Goal: Information Seeking & Learning: Find specific fact

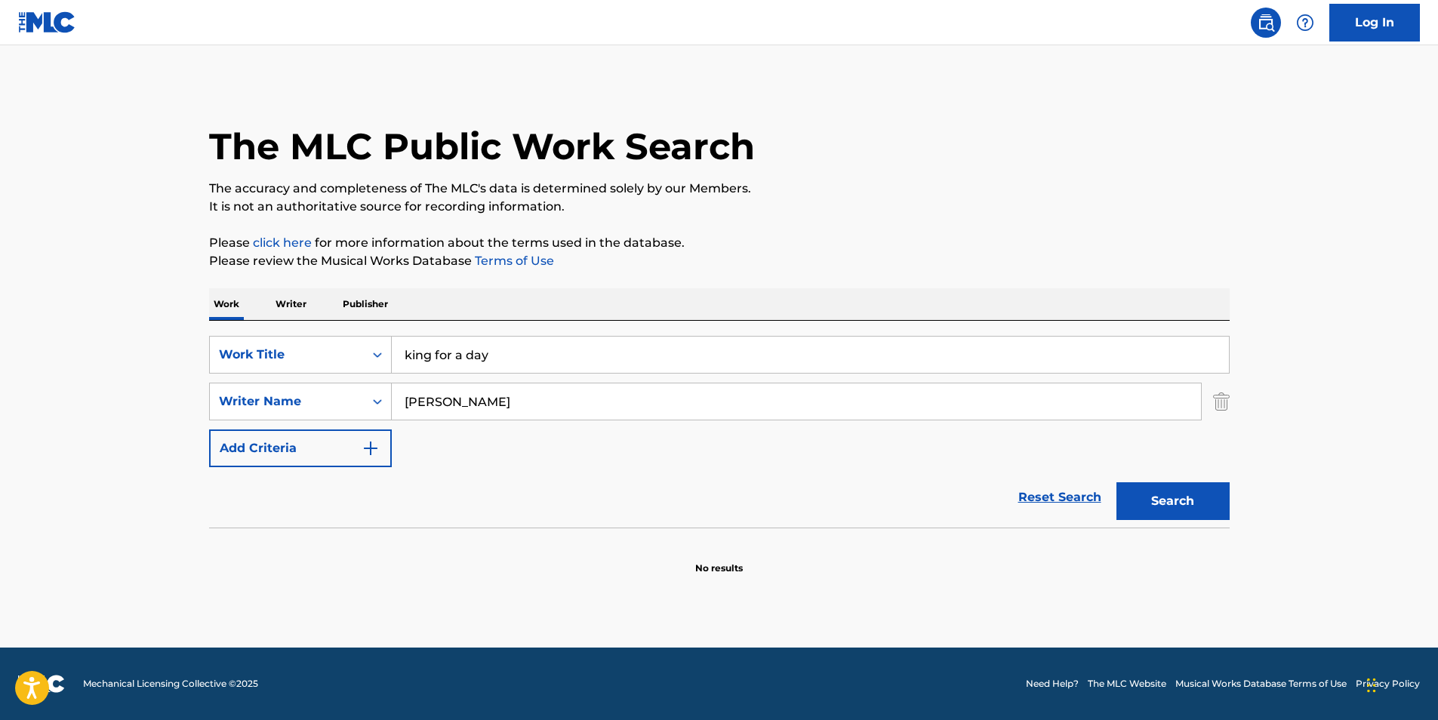
drag, startPoint x: 521, startPoint y: 350, endPoint x: 341, endPoint y: 374, distance: 181.2
click at [341, 374] on div "SearchWithCriteria18ecf323-2b33-48af-9443-1c24cb448dfc Work Title king for a da…" at bounding box center [719, 401] width 1021 height 131
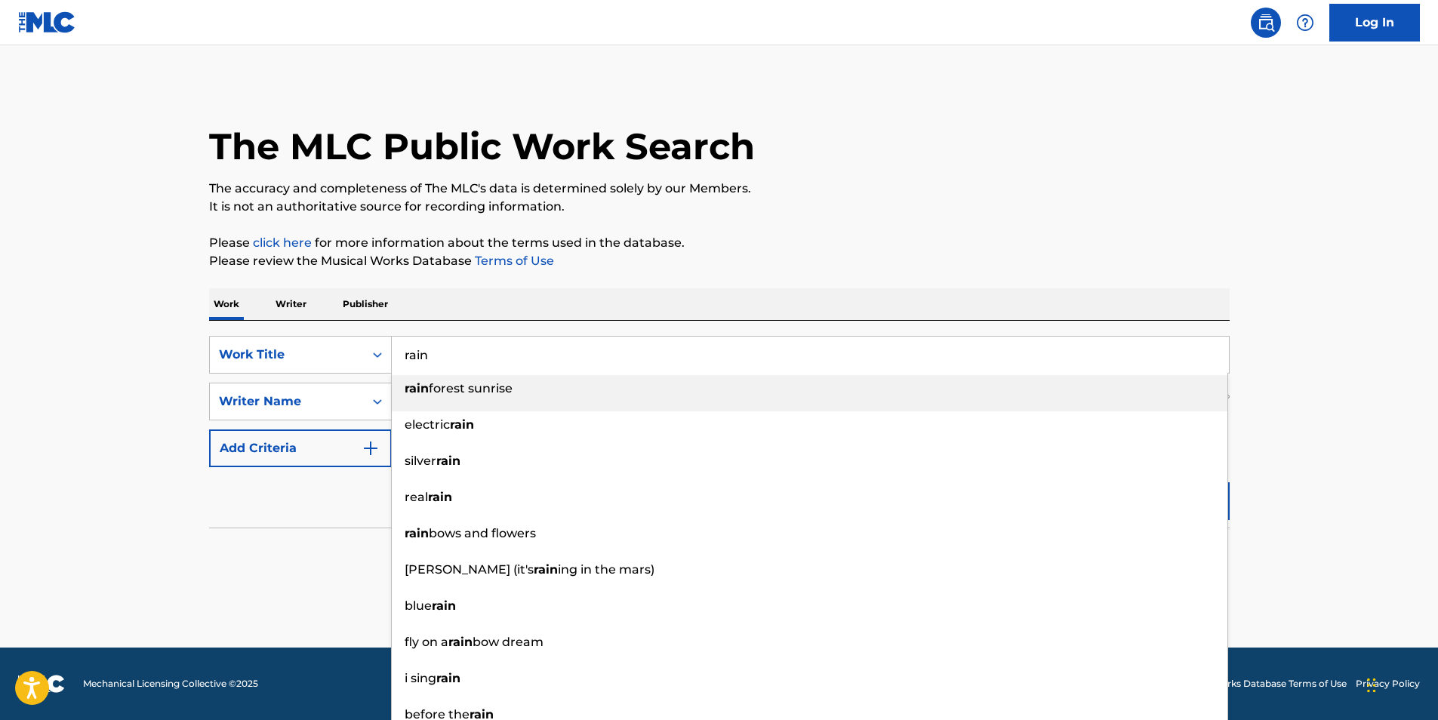
type input "rain"
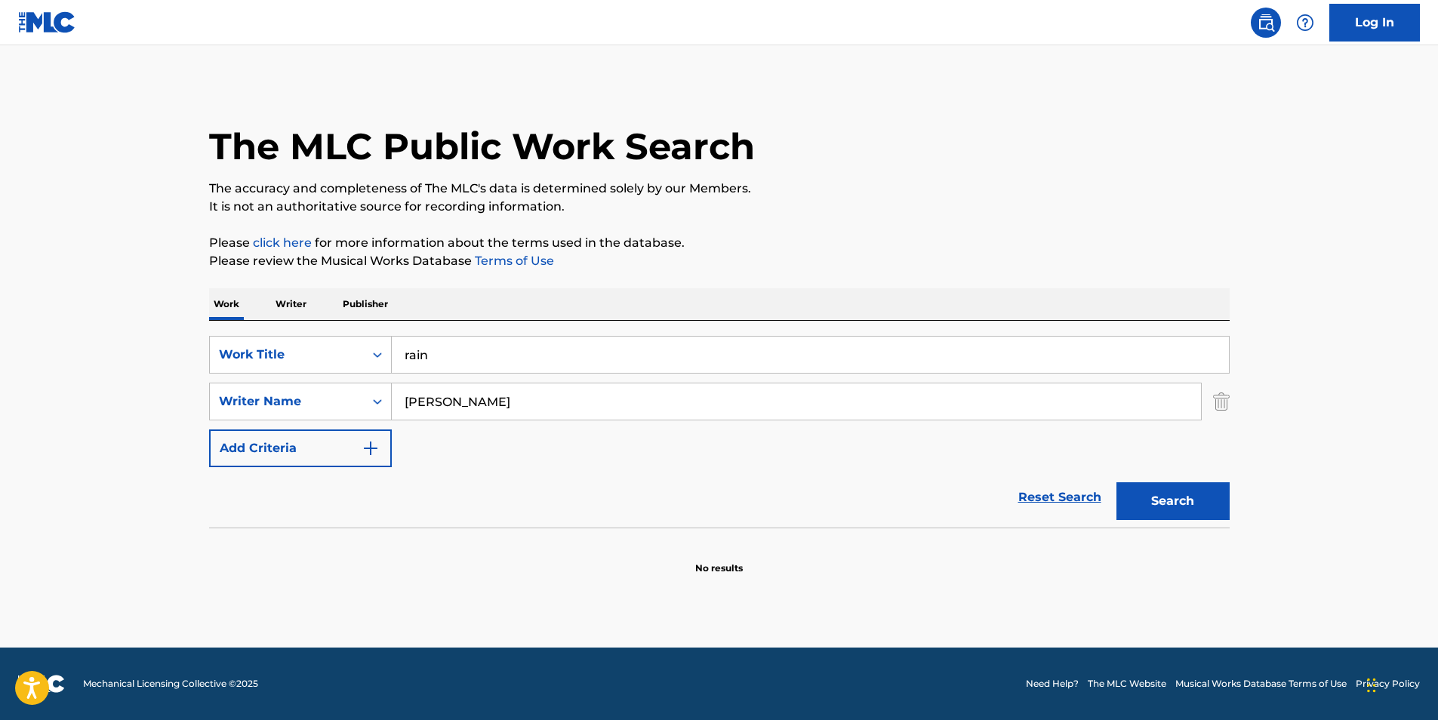
drag, startPoint x: 113, startPoint y: 408, endPoint x: 186, endPoint y: 380, distance: 78.4
click at [115, 405] on main "The MLC Public Work Search The accuracy and completeness of The MLC's data is d…" at bounding box center [719, 346] width 1438 height 603
drag, startPoint x: 508, startPoint y: 409, endPoint x: 395, endPoint y: 405, distance: 113.4
click at [395, 405] on input "[PERSON_NAME]" at bounding box center [796, 402] width 809 height 36
paste input "[PERSON_NAME]"
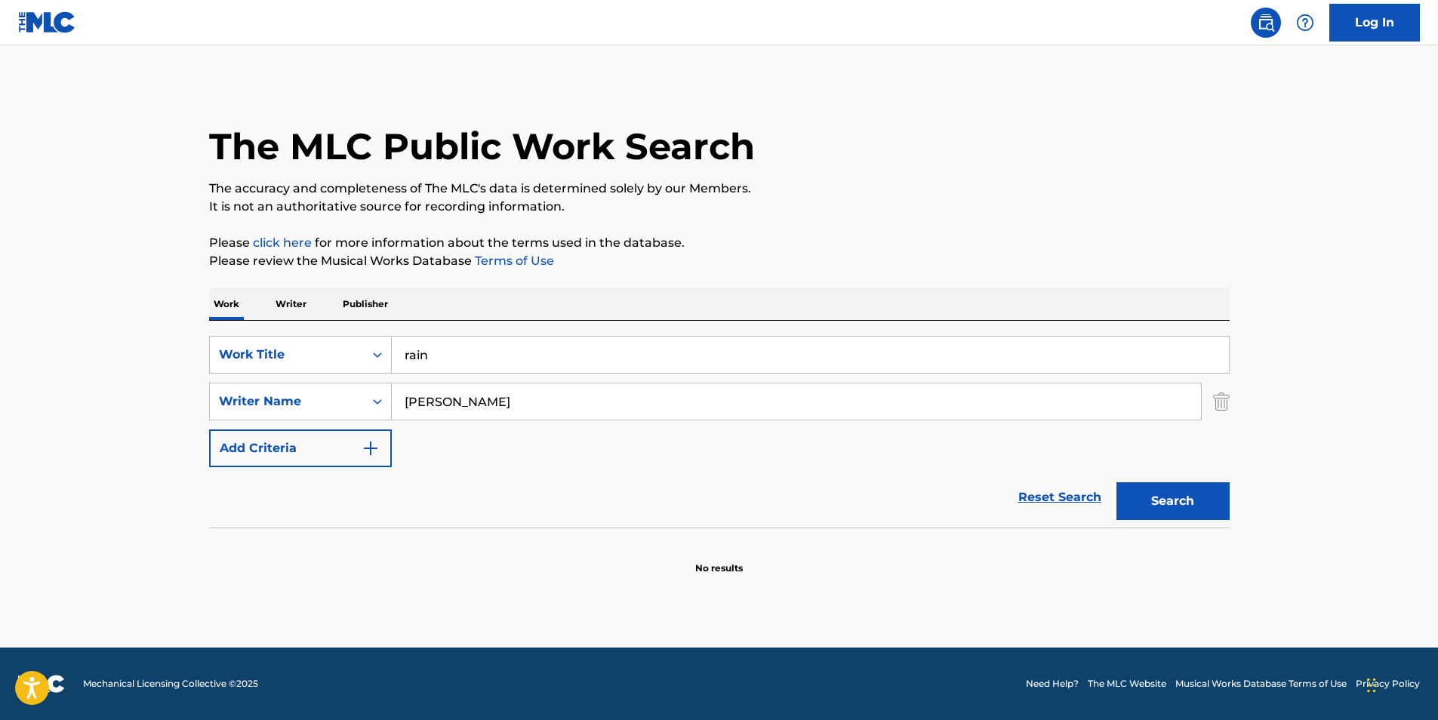
type input "[PERSON_NAME]"
click at [1140, 492] on button "Search" at bounding box center [1173, 501] width 113 height 38
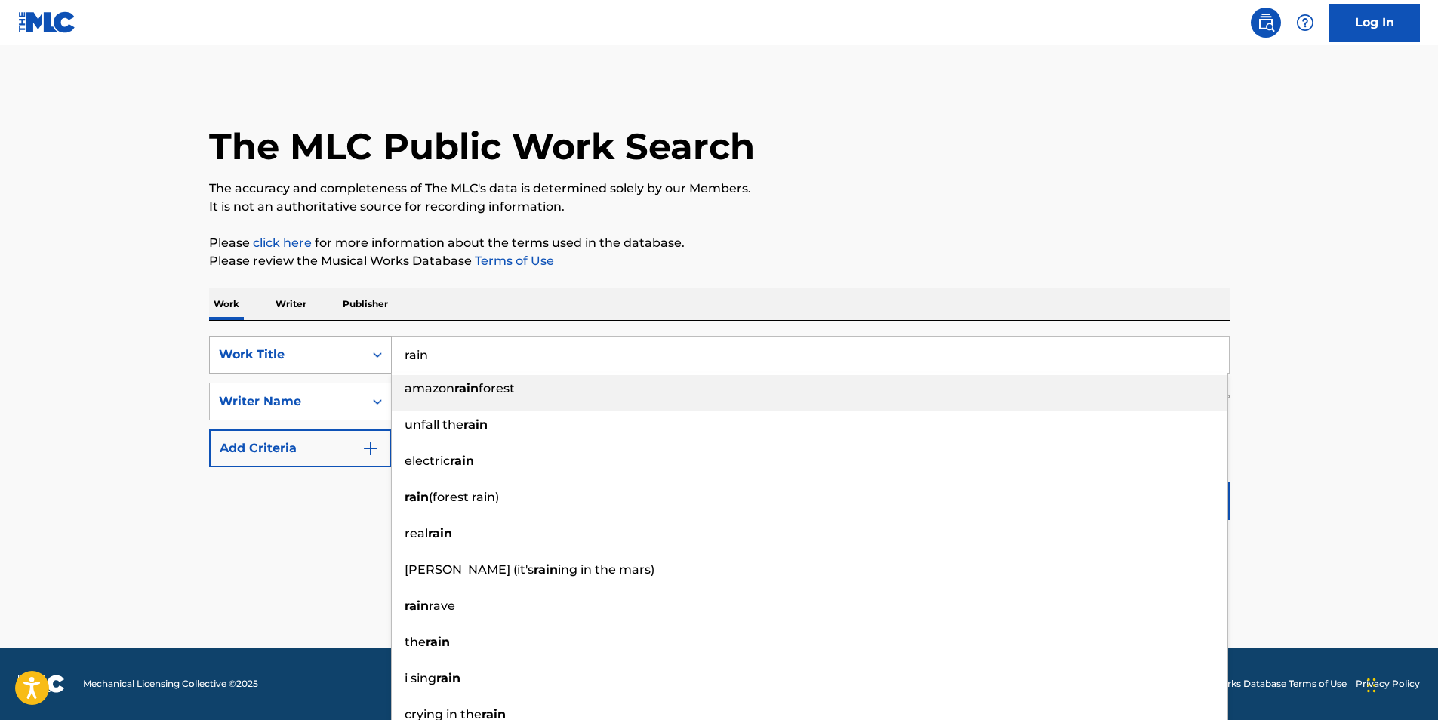
drag, startPoint x: 495, startPoint y: 355, endPoint x: 323, endPoint y: 359, distance: 172.2
click at [323, 359] on div "SearchWithCriteria18ecf323-2b33-48af-9443-1c24cb448dfc Work Title rain amazon r…" at bounding box center [719, 355] width 1021 height 38
click at [341, 356] on div "Work Title" at bounding box center [287, 355] width 136 height 18
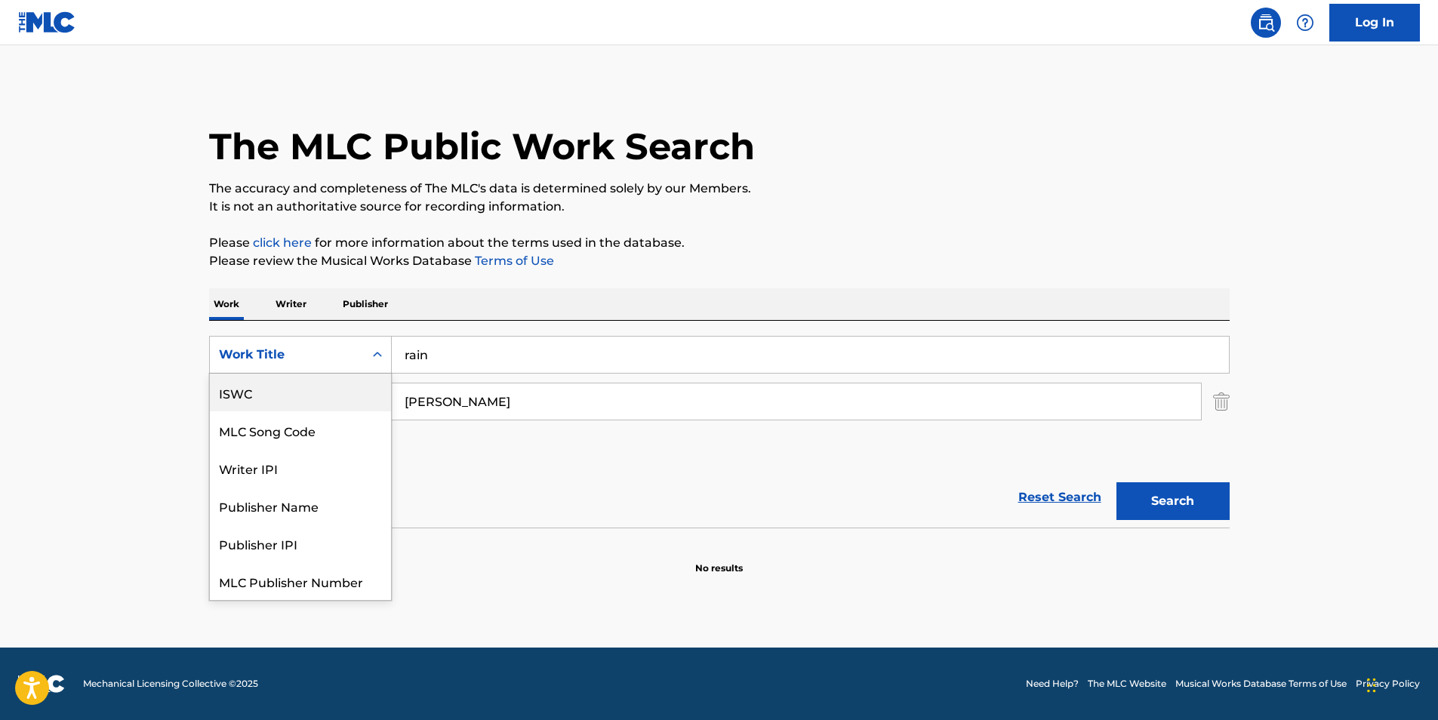
click at [297, 297] on p "Writer" at bounding box center [291, 304] width 40 height 32
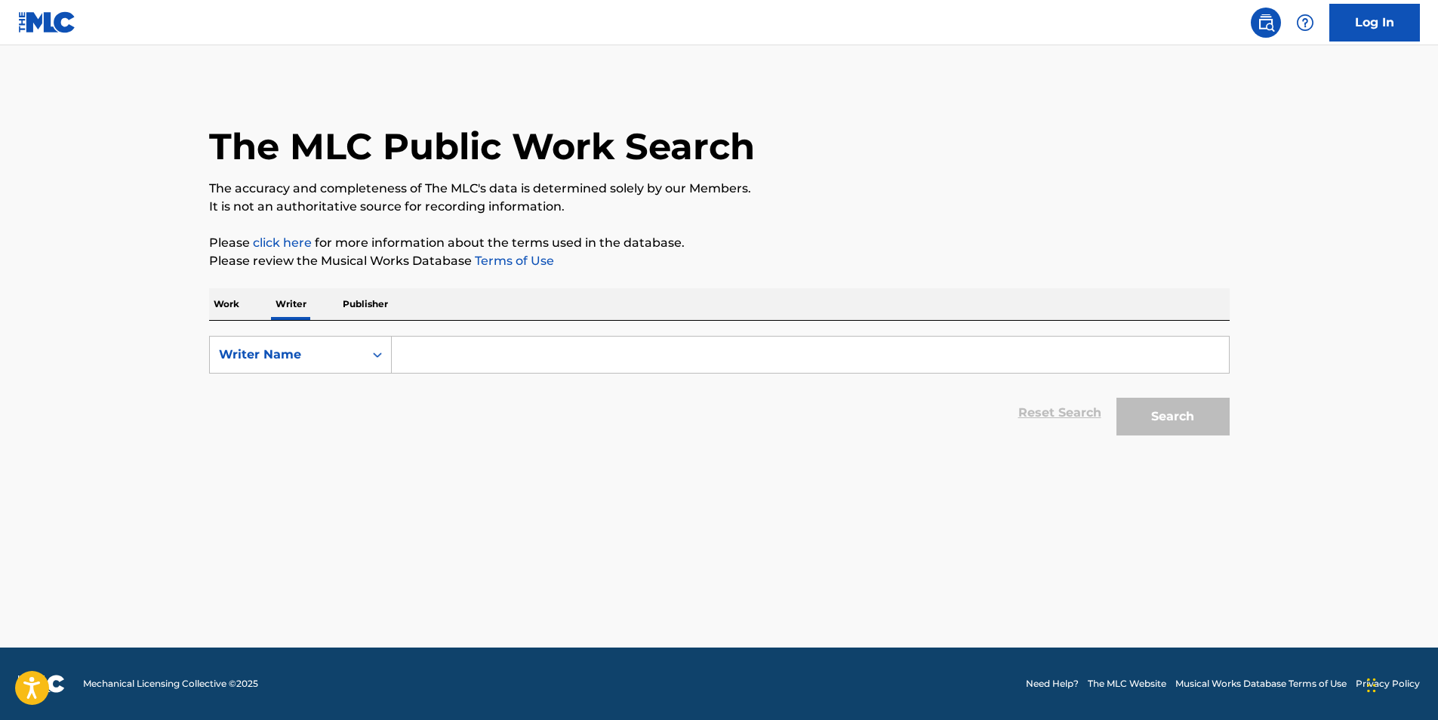
click at [467, 368] on input "Search Form" at bounding box center [810, 355] width 837 height 36
paste input "[PERSON_NAME]"
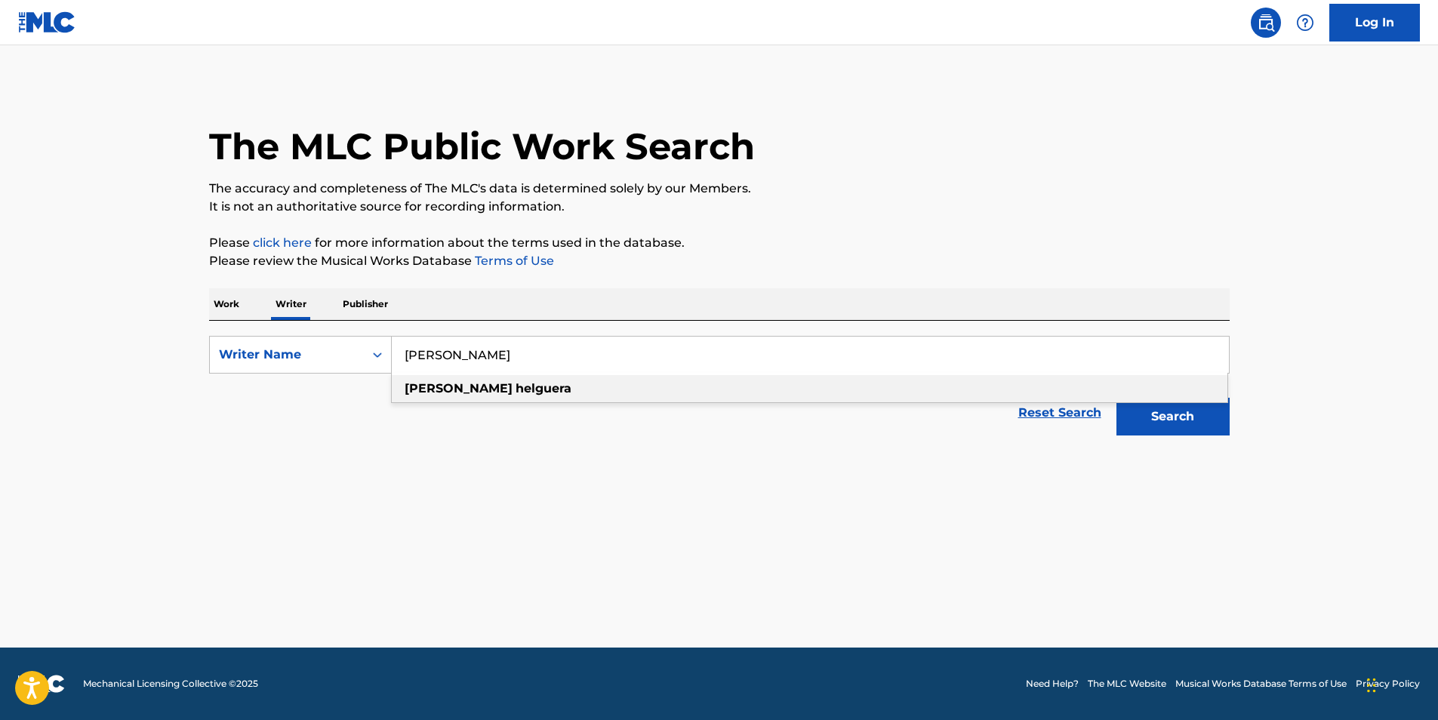
click at [475, 397] on div "[PERSON_NAME]" at bounding box center [810, 388] width 836 height 27
type input "[PERSON_NAME]"
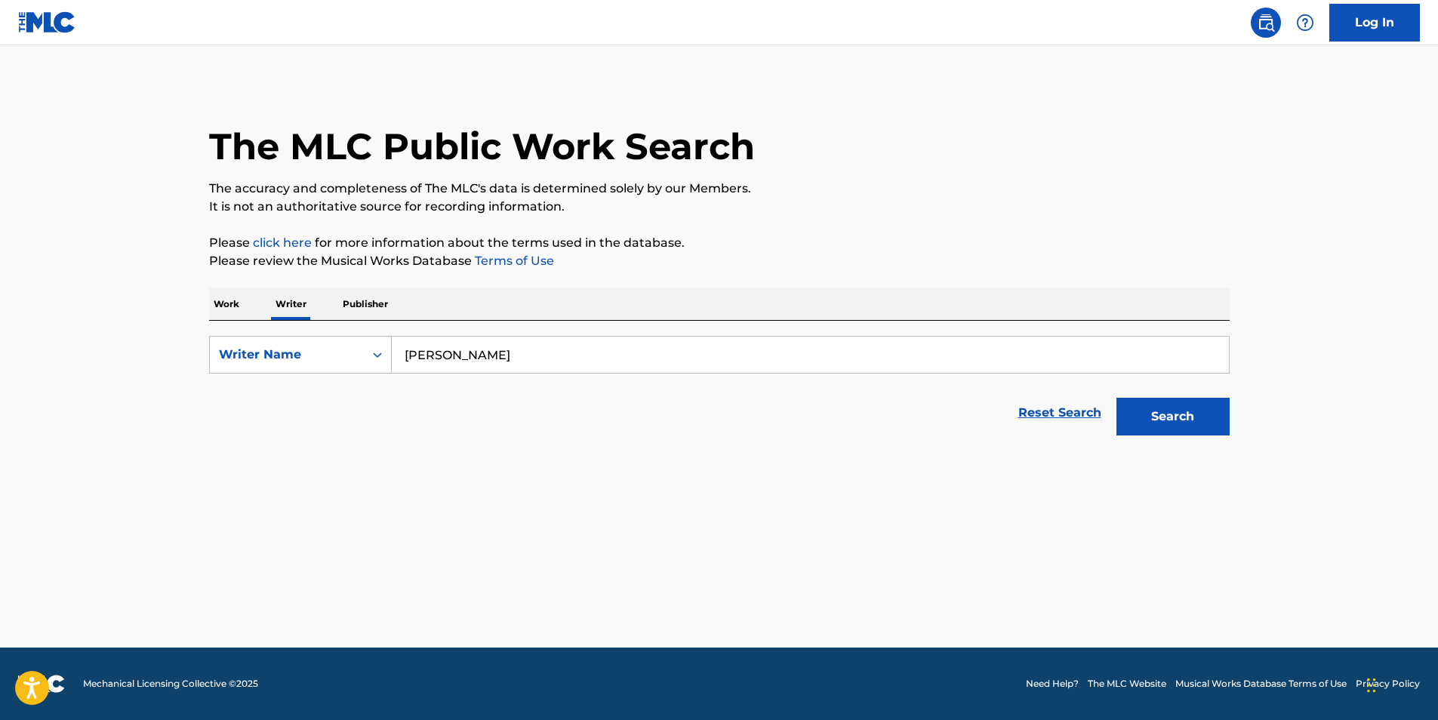
click at [1187, 424] on button "Search" at bounding box center [1173, 417] width 113 height 38
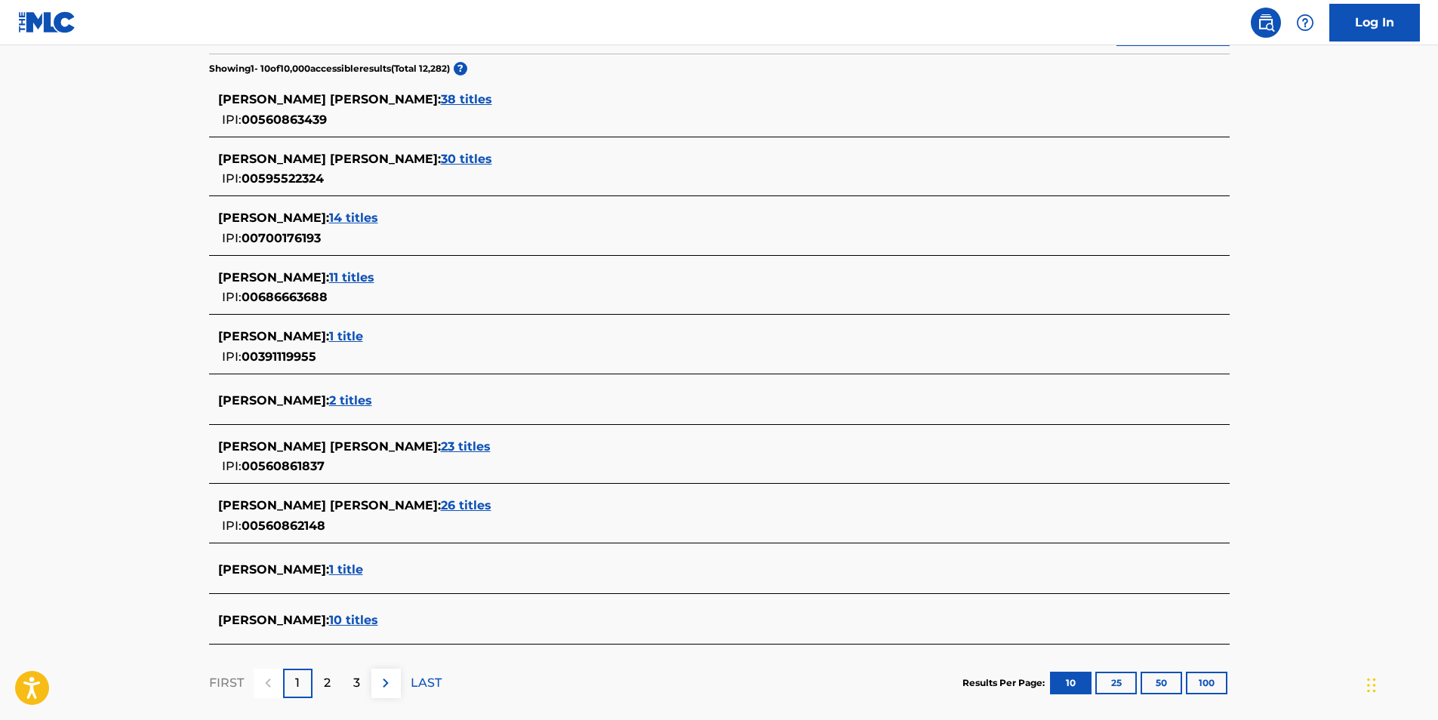
scroll to position [472, 0]
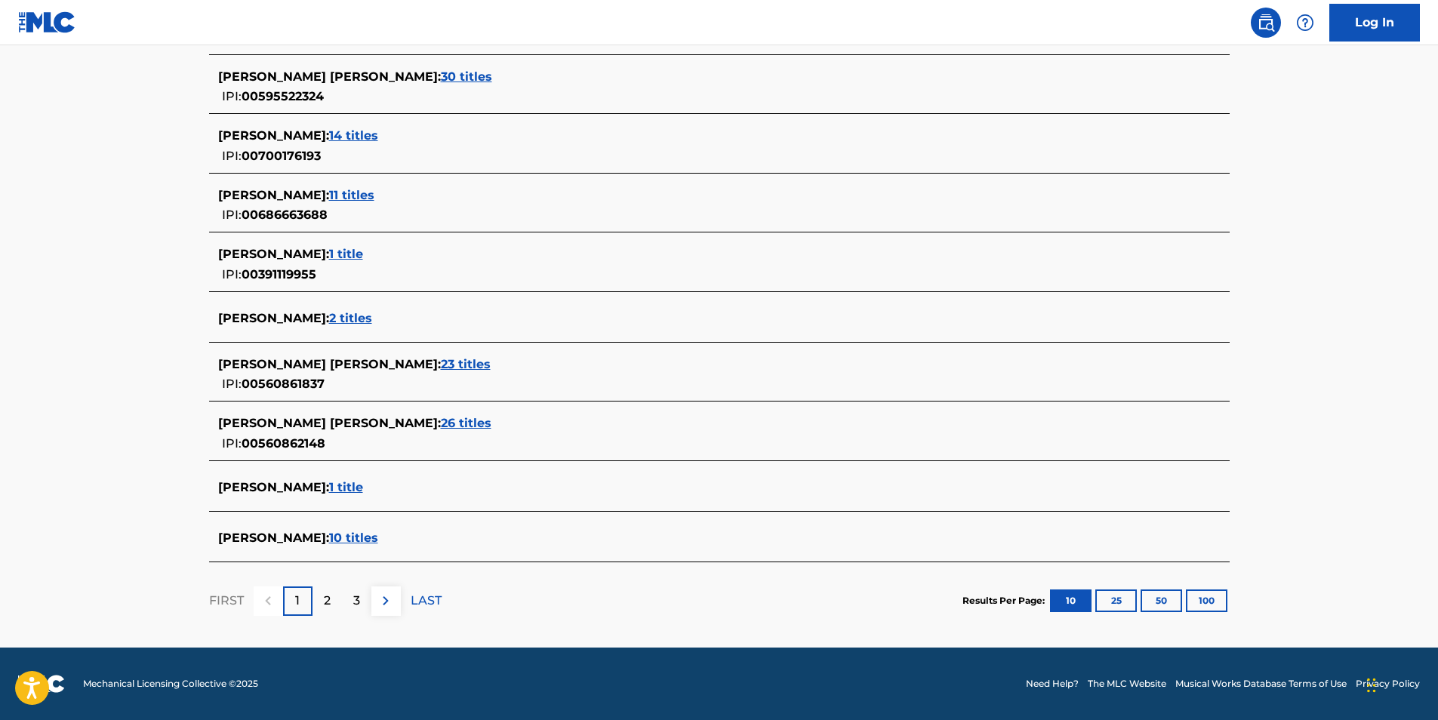
click at [363, 489] on span "1 title" at bounding box center [346, 487] width 34 height 14
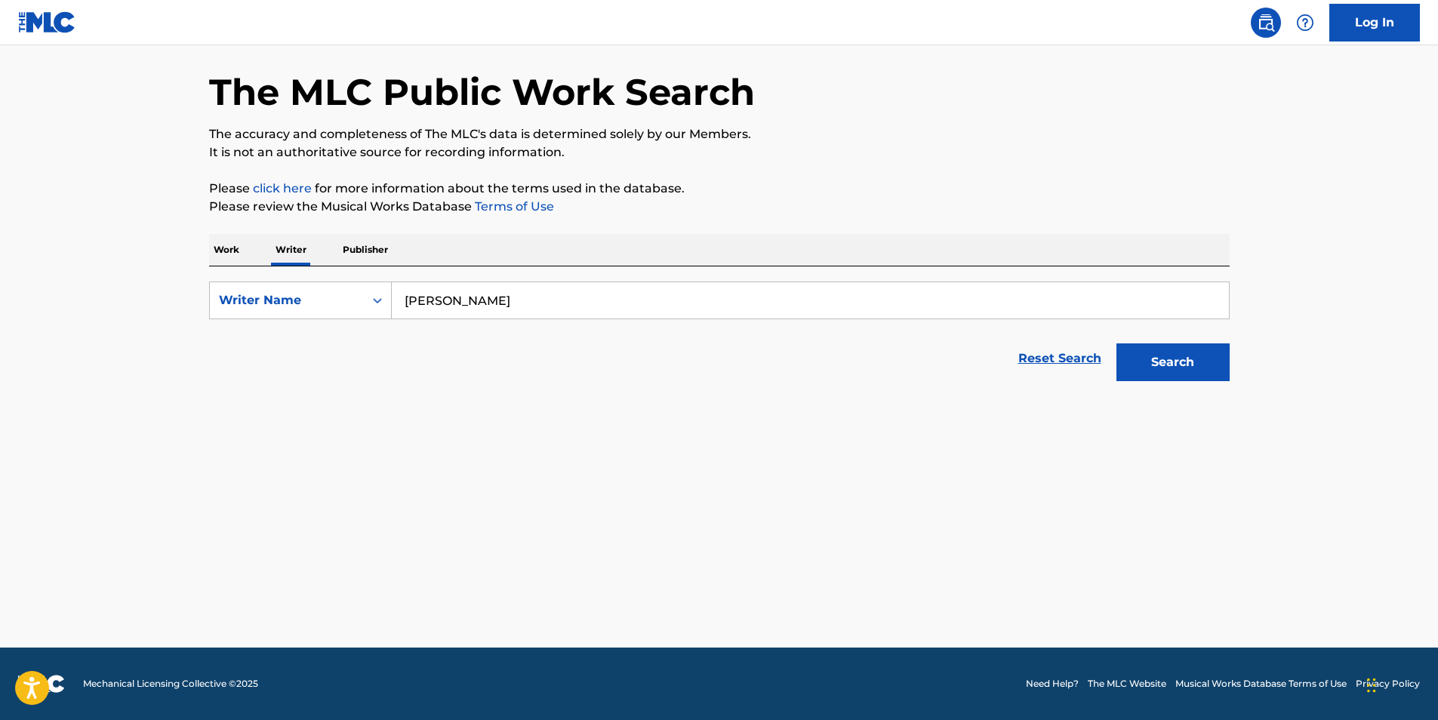
scroll to position [54, 0]
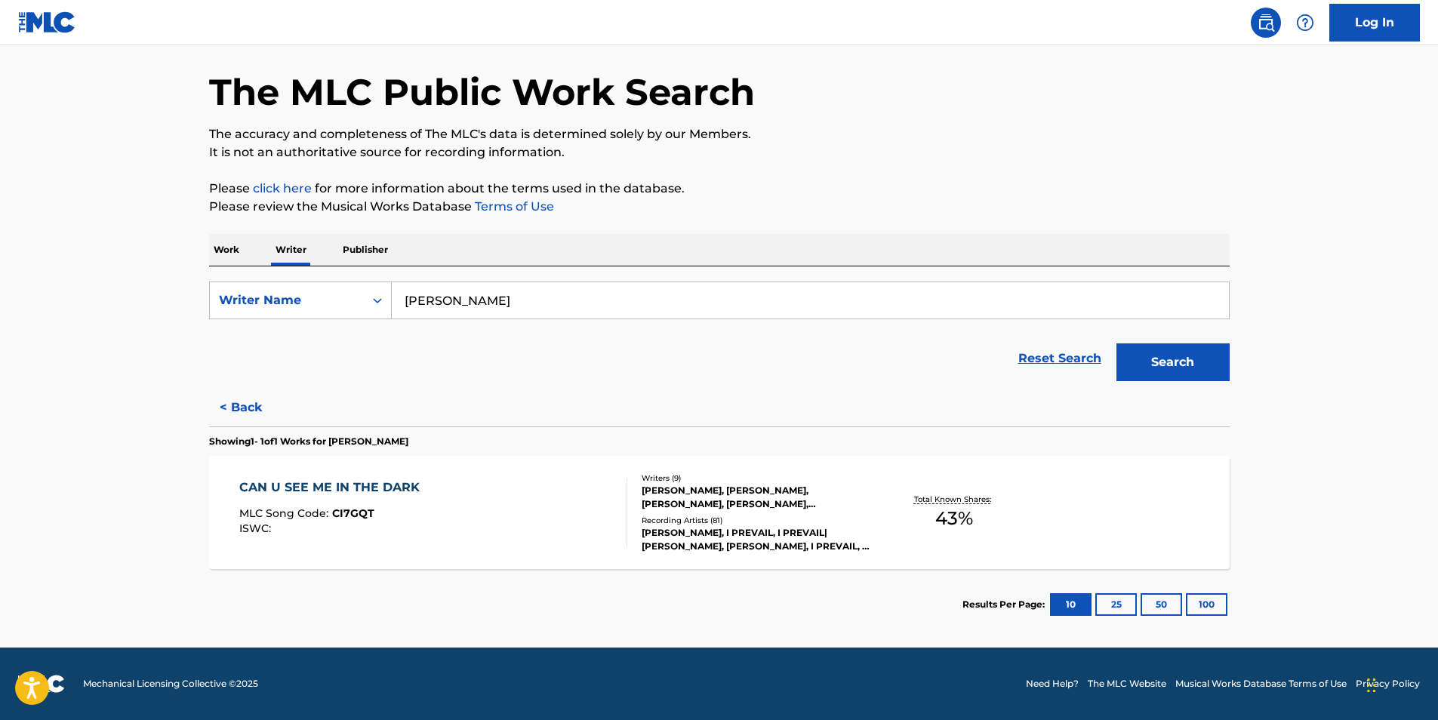
click at [541, 512] on div "CAN U SEE ME IN THE DARK MLC Song Code : CI7GQT ISWC :" at bounding box center [433, 513] width 388 height 68
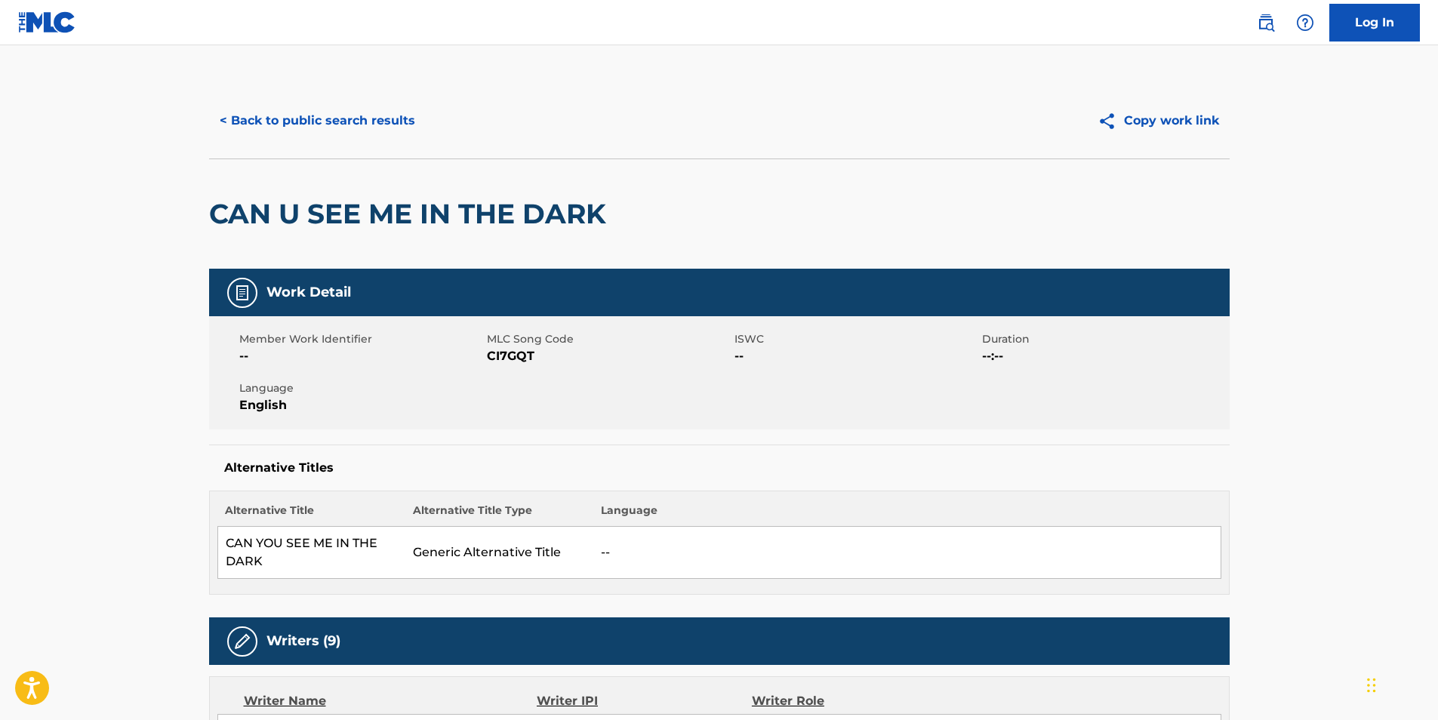
click at [288, 119] on button "< Back to public search results" at bounding box center [317, 121] width 217 height 38
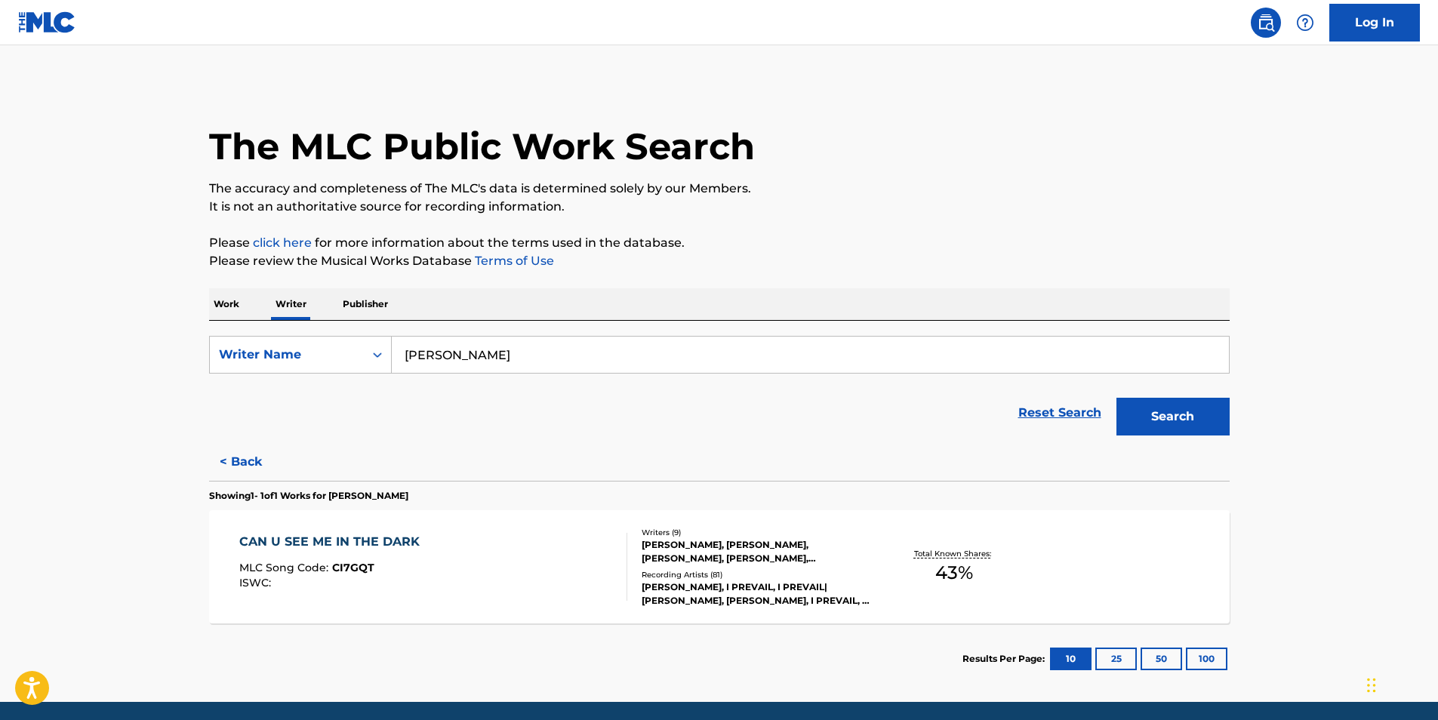
click at [244, 463] on button "< Back" at bounding box center [254, 462] width 91 height 38
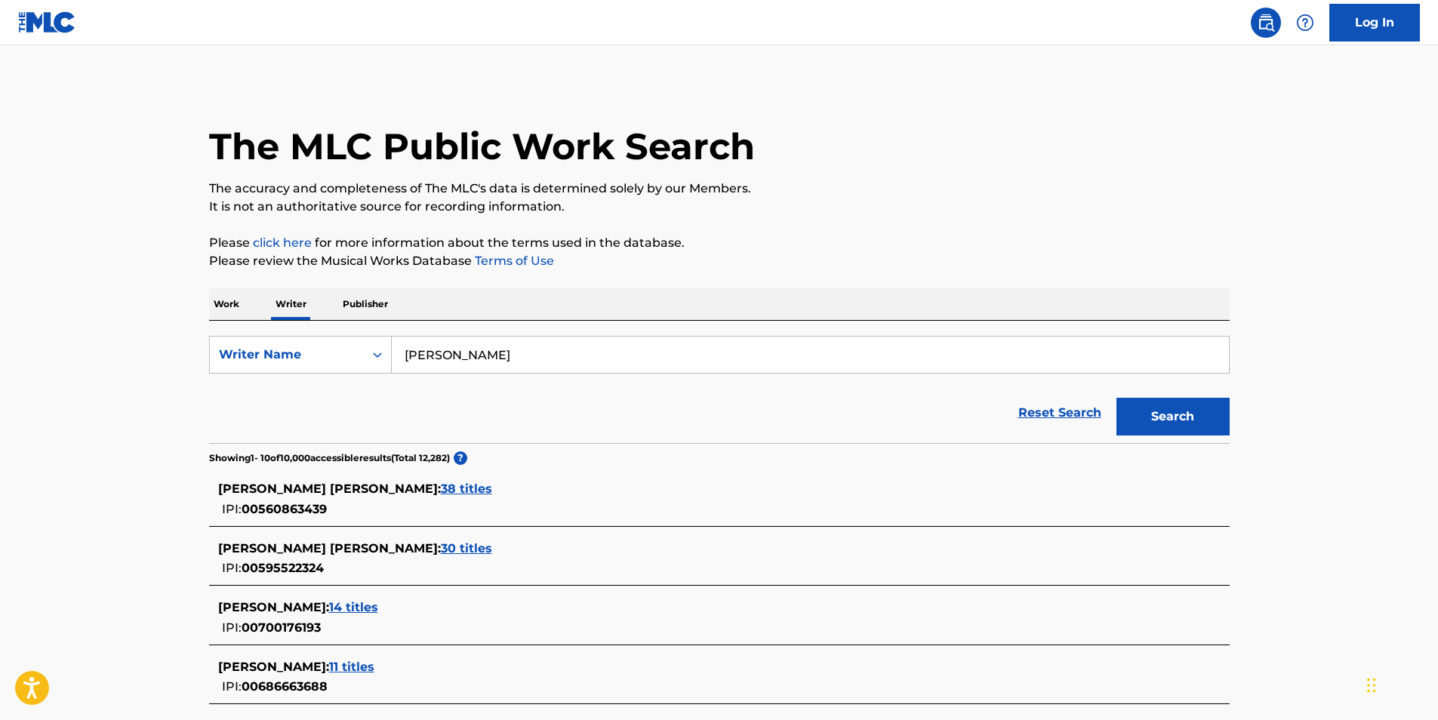
click at [448, 352] on input "[PERSON_NAME]" at bounding box center [810, 355] width 837 height 36
type input "[PERSON_NAME] [PERSON_NAME]"
click at [1117, 398] on button "Search" at bounding box center [1173, 417] width 113 height 38
click at [441, 486] on span "5 titles" at bounding box center [463, 489] width 44 height 14
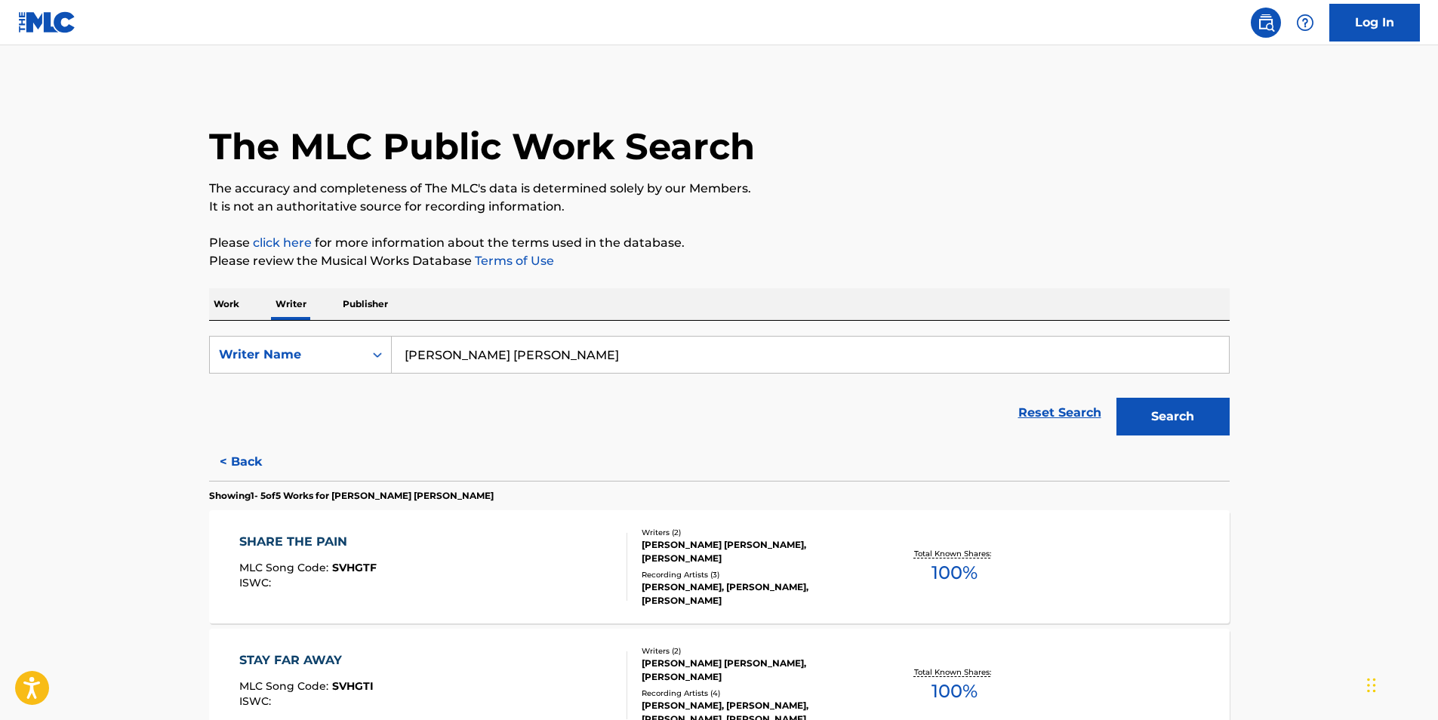
click at [245, 464] on button "< Back" at bounding box center [254, 462] width 91 height 38
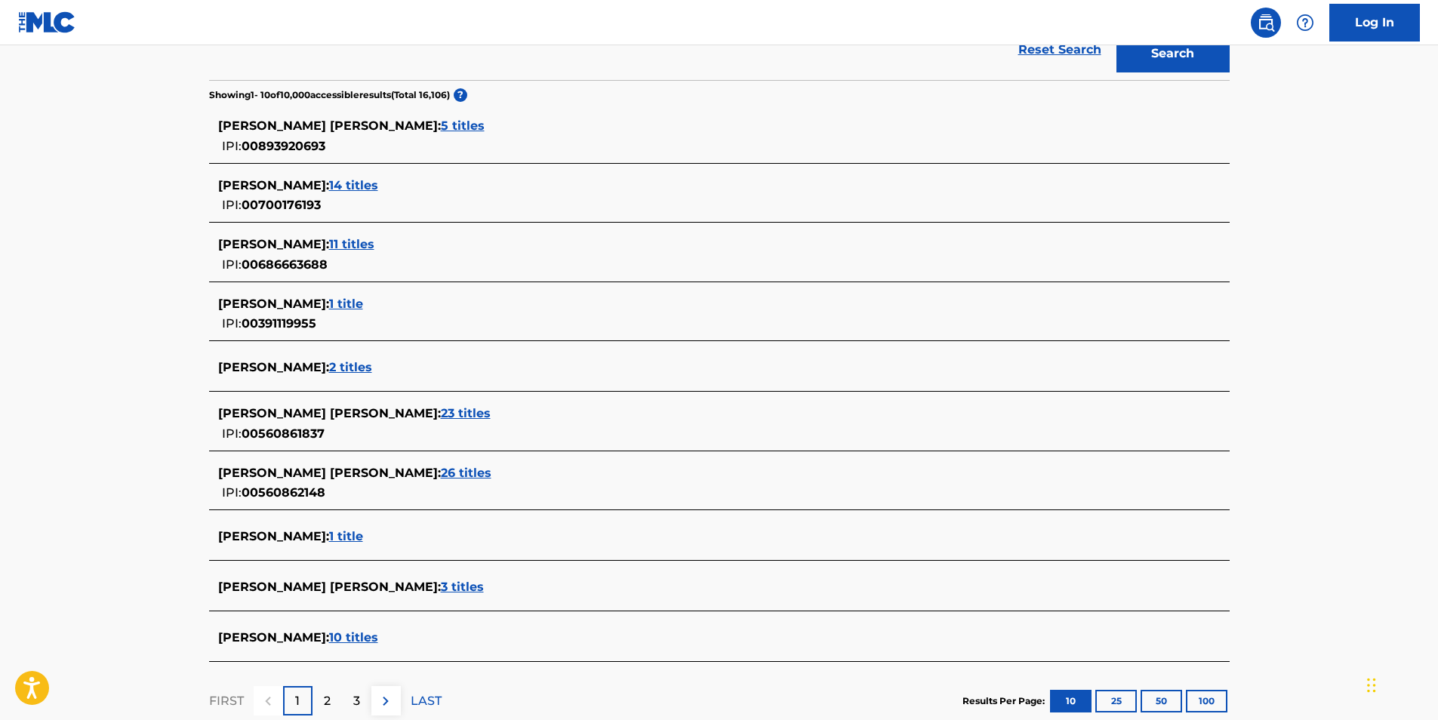
scroll to position [378, 0]
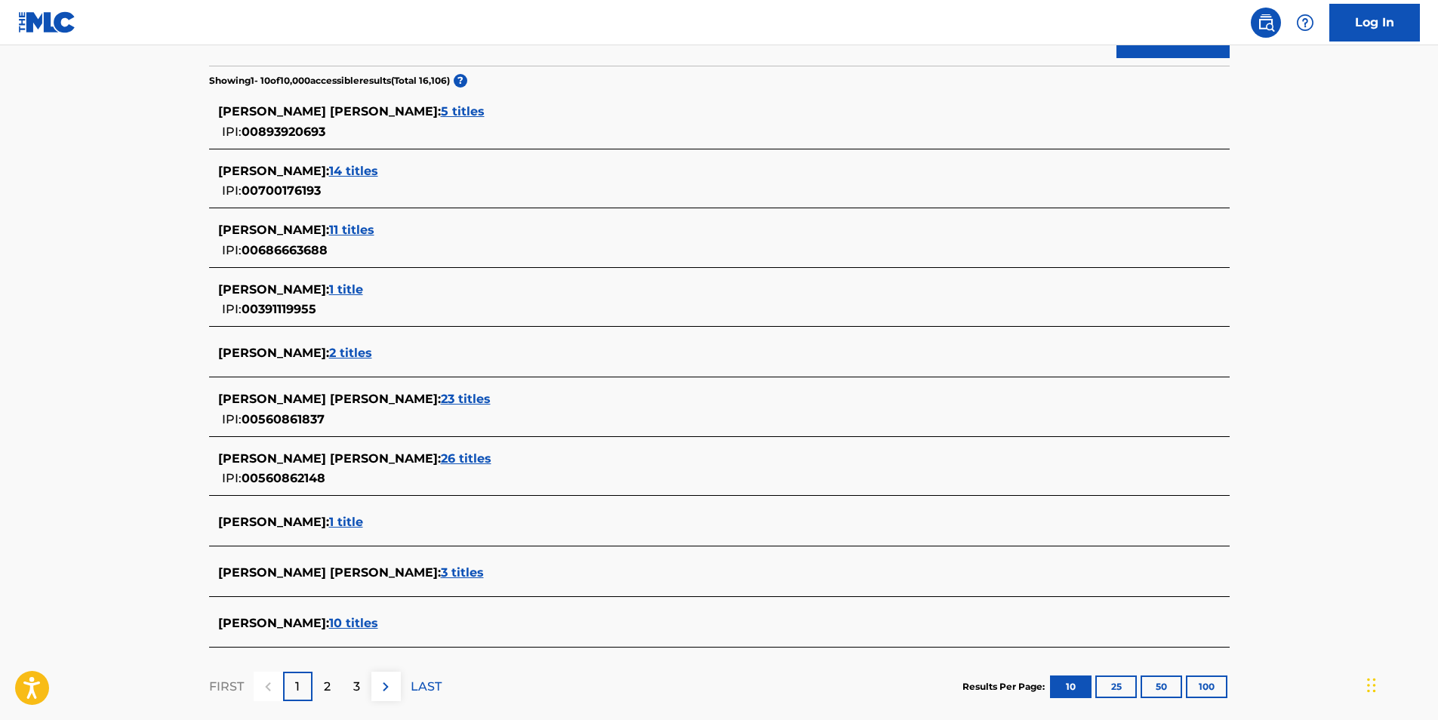
click at [363, 625] on span "10 titles" at bounding box center [353, 623] width 49 height 14
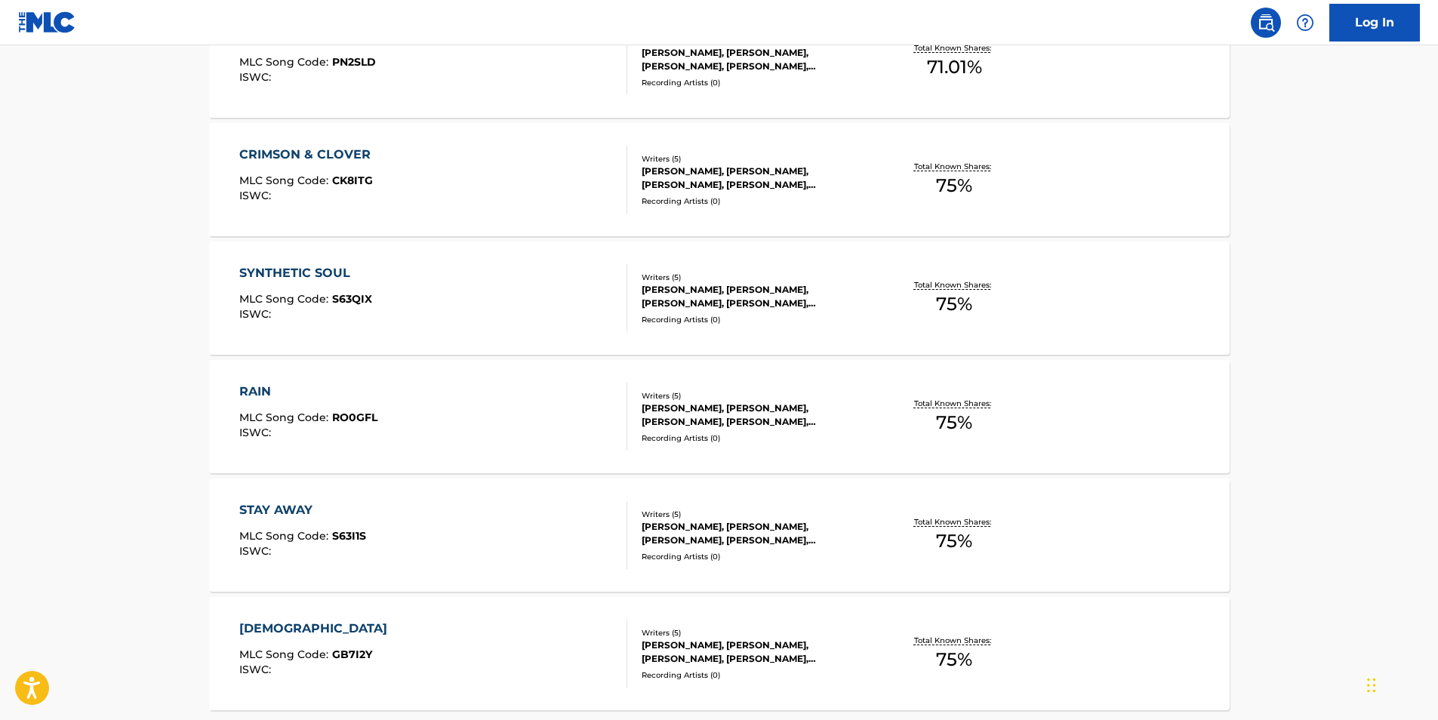
scroll to position [982, 0]
click at [767, 398] on div "Writers ( 5 )" at bounding box center [756, 394] width 228 height 11
